Goal: Task Accomplishment & Management: Manage account settings

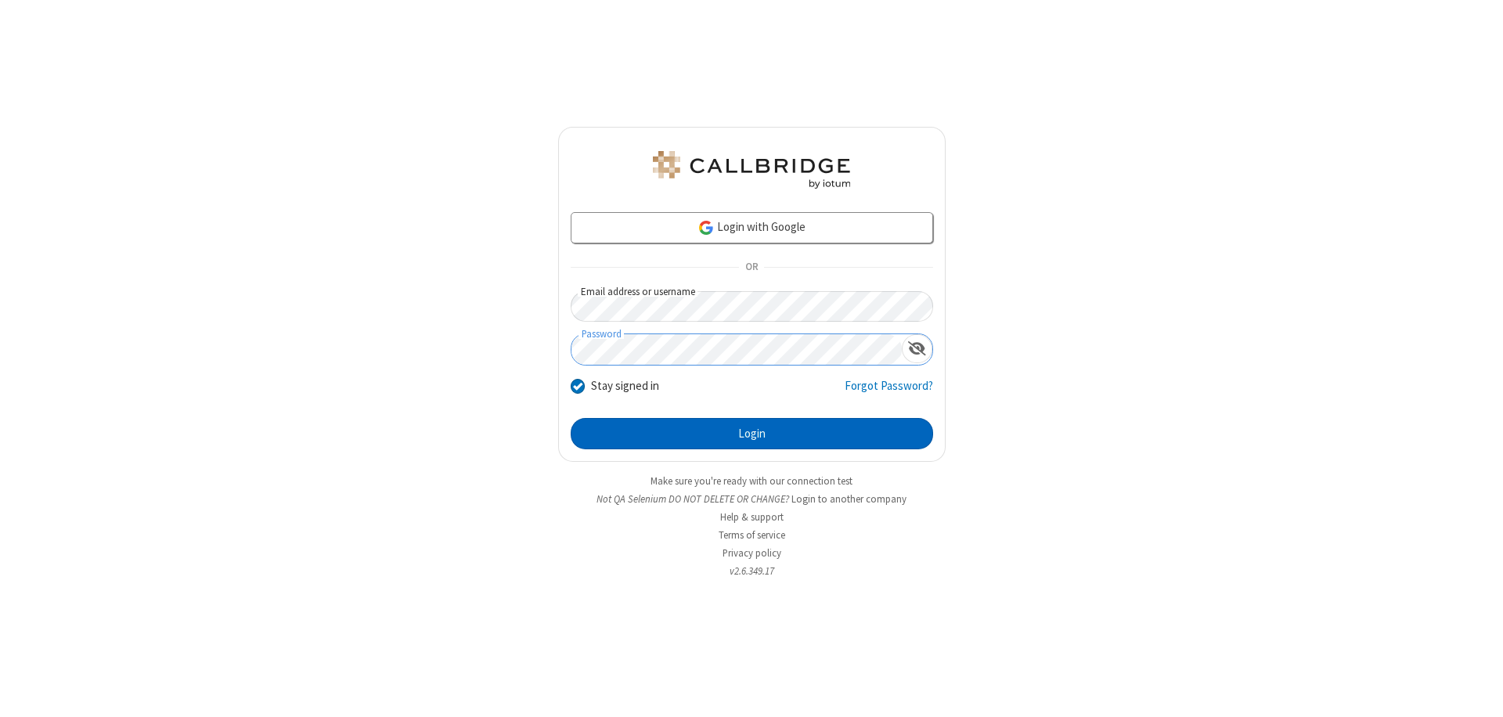
click at [751, 434] on button "Login" at bounding box center [752, 433] width 362 height 31
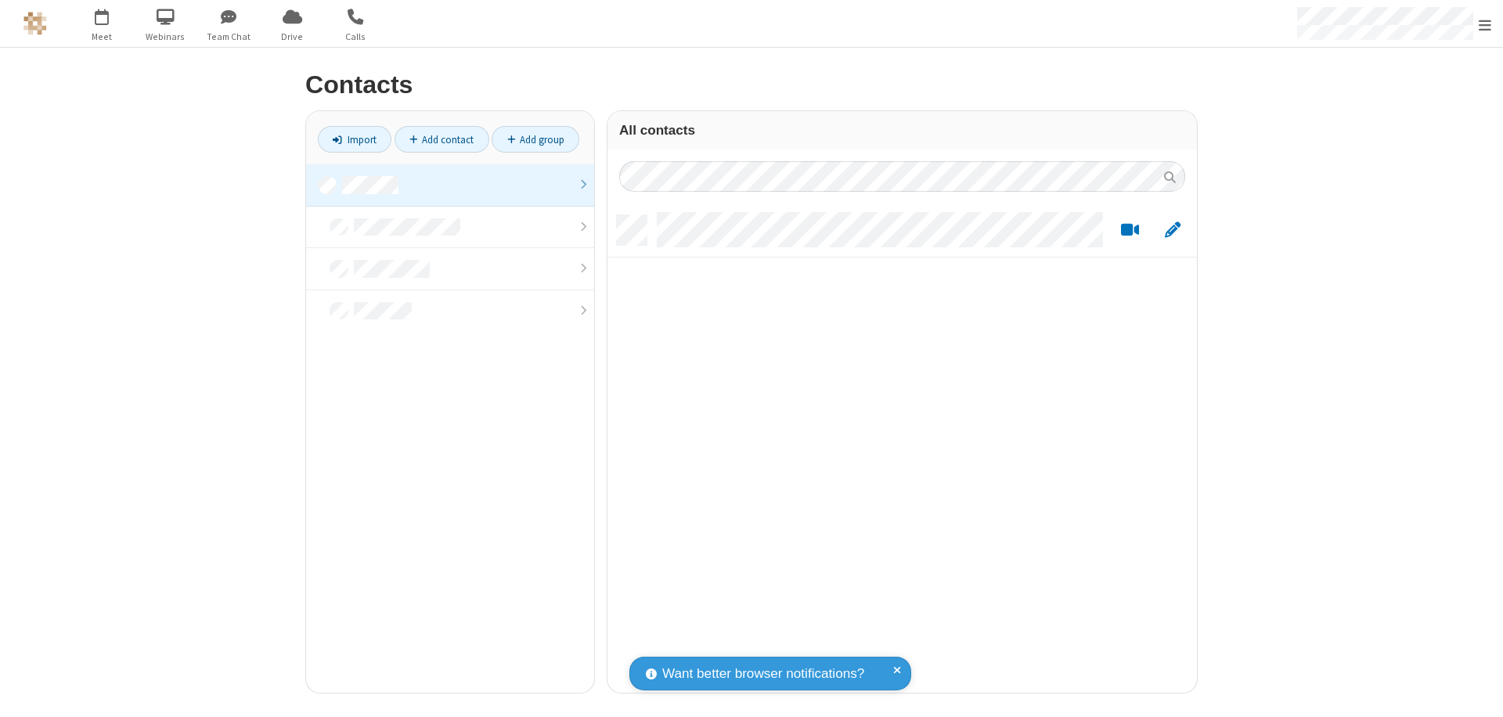
scroll to position [477, 578]
click at [450, 185] on link at bounding box center [450, 185] width 288 height 42
click at [441, 139] on link "Add contact" at bounding box center [441, 139] width 95 height 27
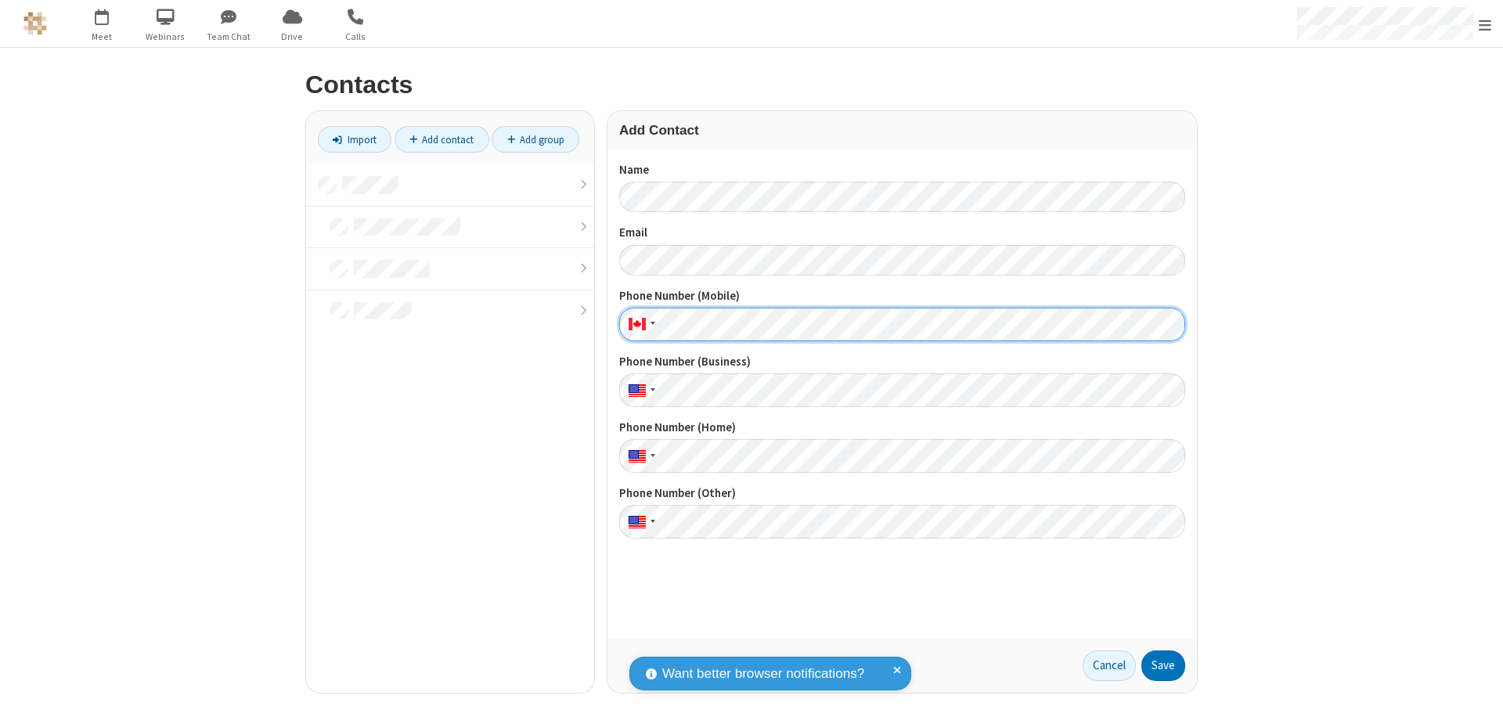
click at [1163, 665] on button "Save" at bounding box center [1163, 665] width 44 height 31
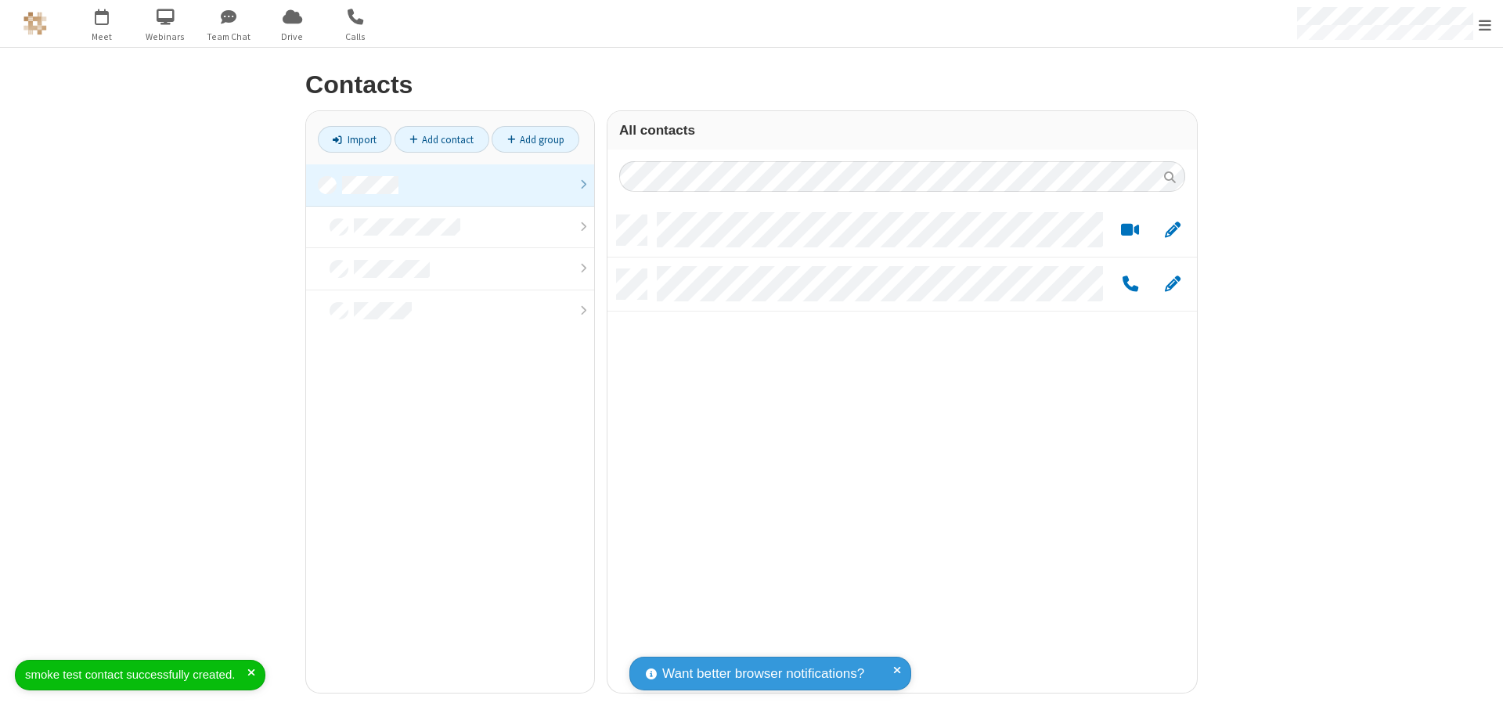
scroll to position [477, 578]
